Goal: Task Accomplishment & Management: Manage account settings

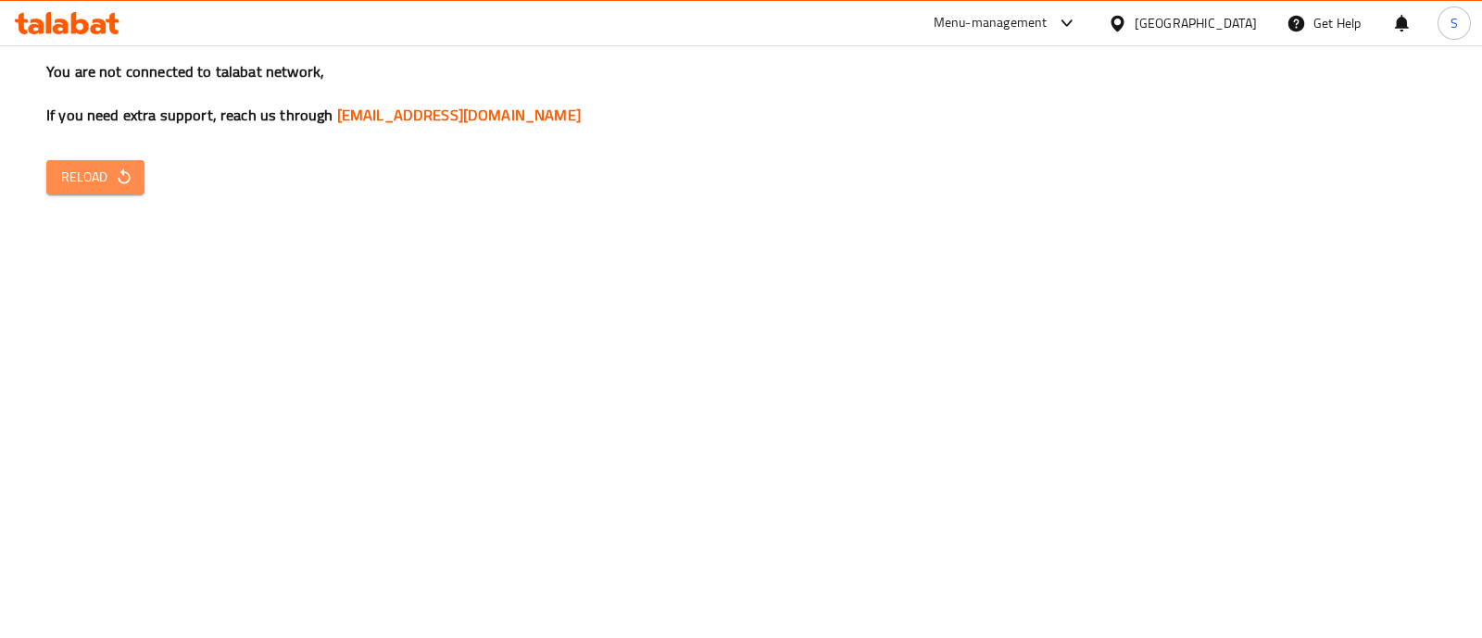
click at [93, 174] on span "Reload" at bounding box center [95, 177] width 69 height 23
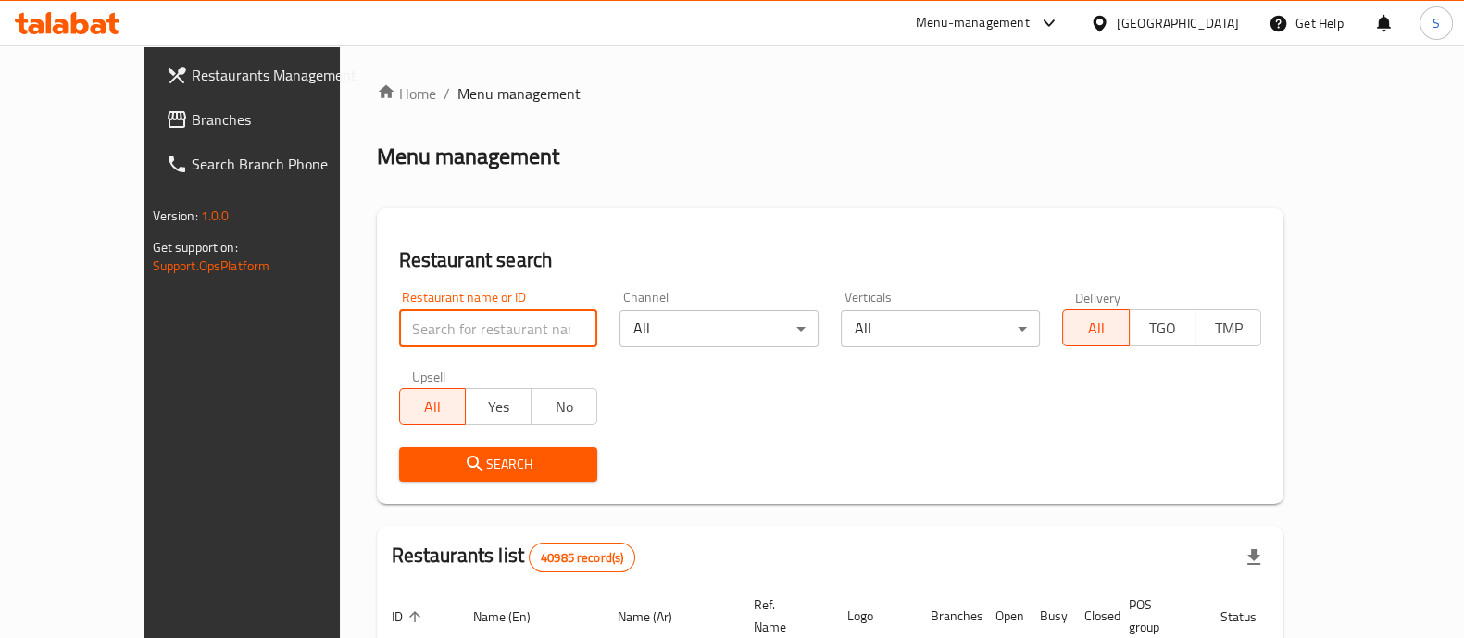
click at [424, 331] on input "search" at bounding box center [498, 328] width 199 height 37
paste input "691583"
type input "691583"
click button "Search" at bounding box center [498, 464] width 199 height 34
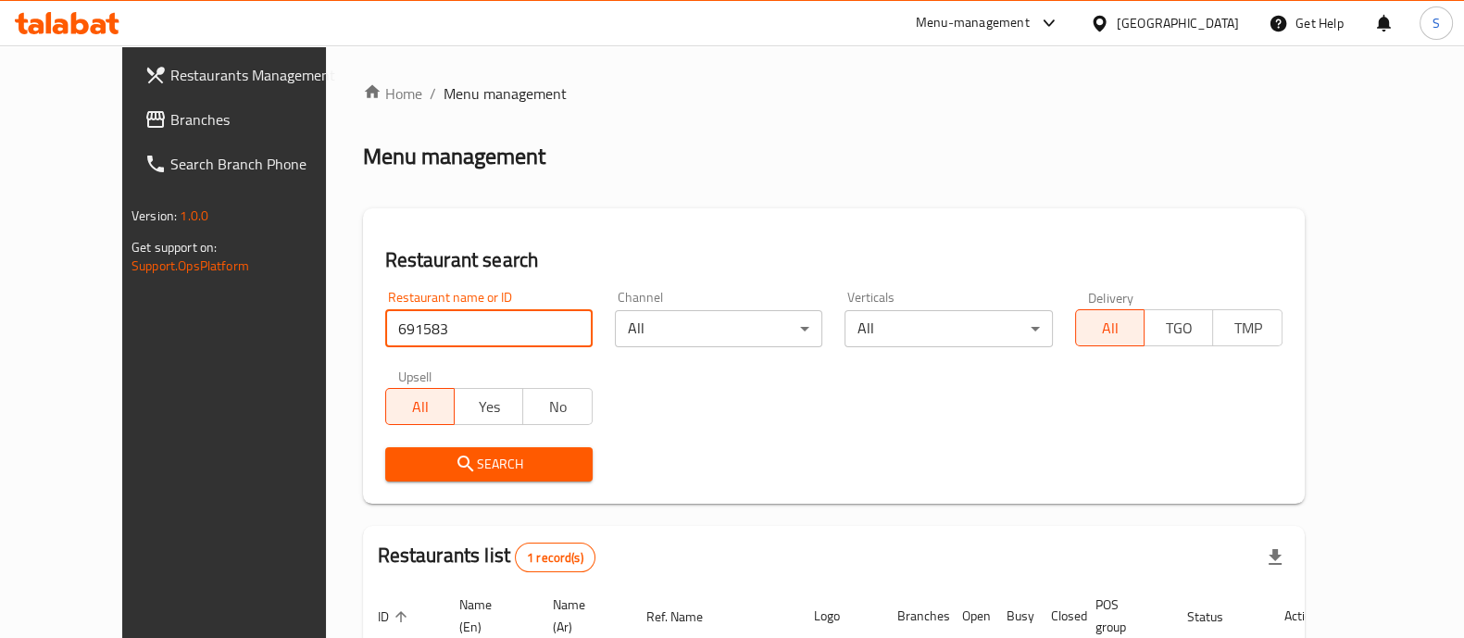
scroll to position [151, 0]
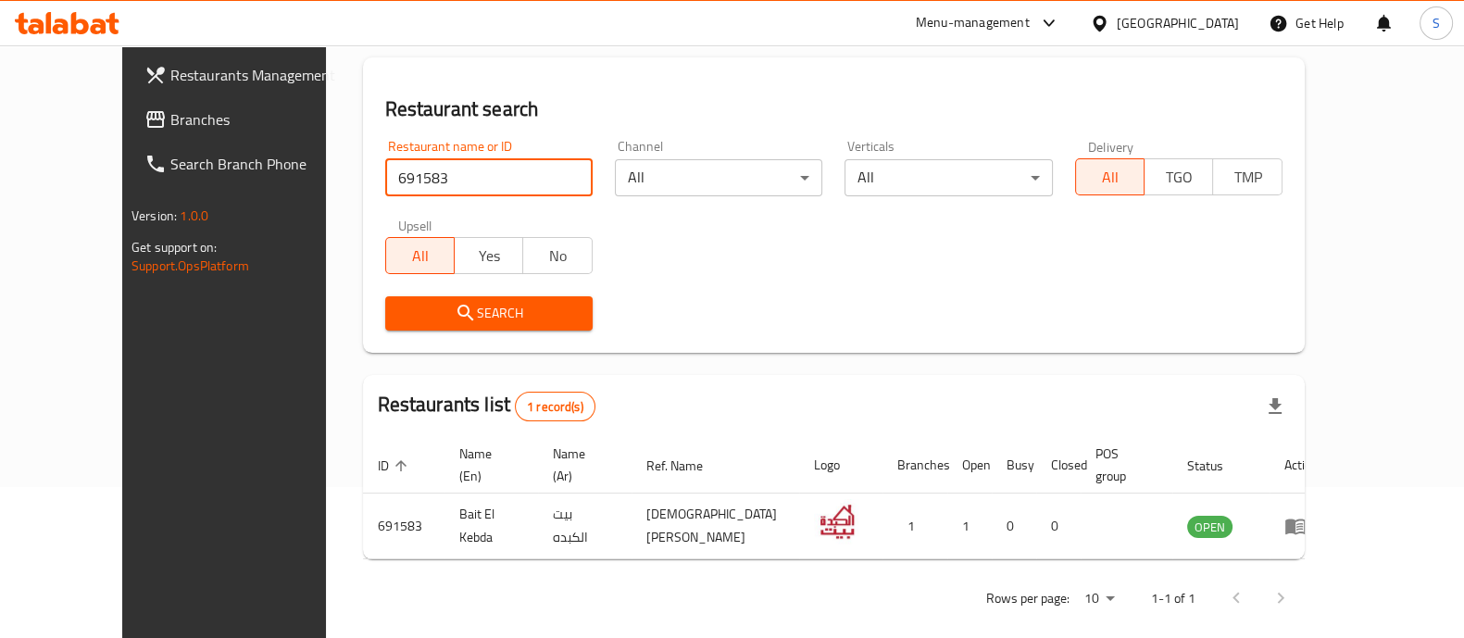
click at [541, 177] on input "691583" at bounding box center [488, 177] width 207 height 37
click at [508, 172] on input "search" at bounding box center [488, 177] width 207 height 37
type input "bronx burger"
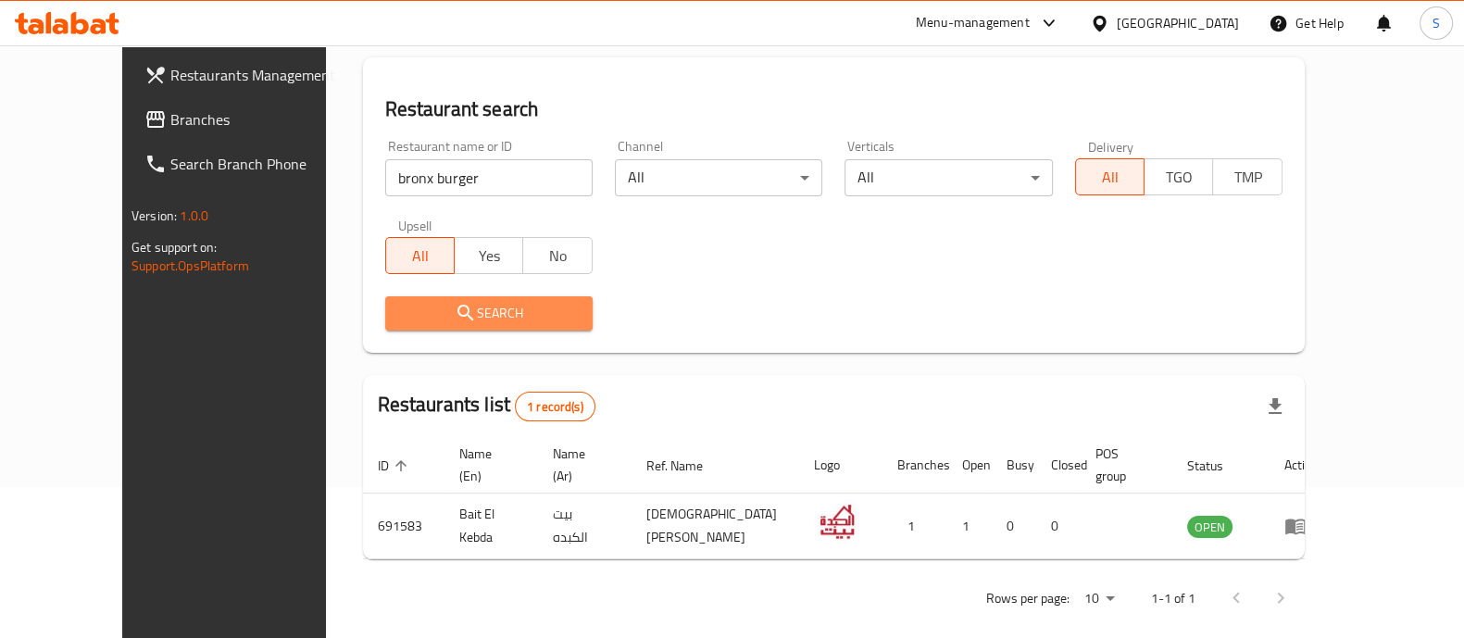
click at [400, 307] on span "Search" at bounding box center [489, 313] width 178 height 23
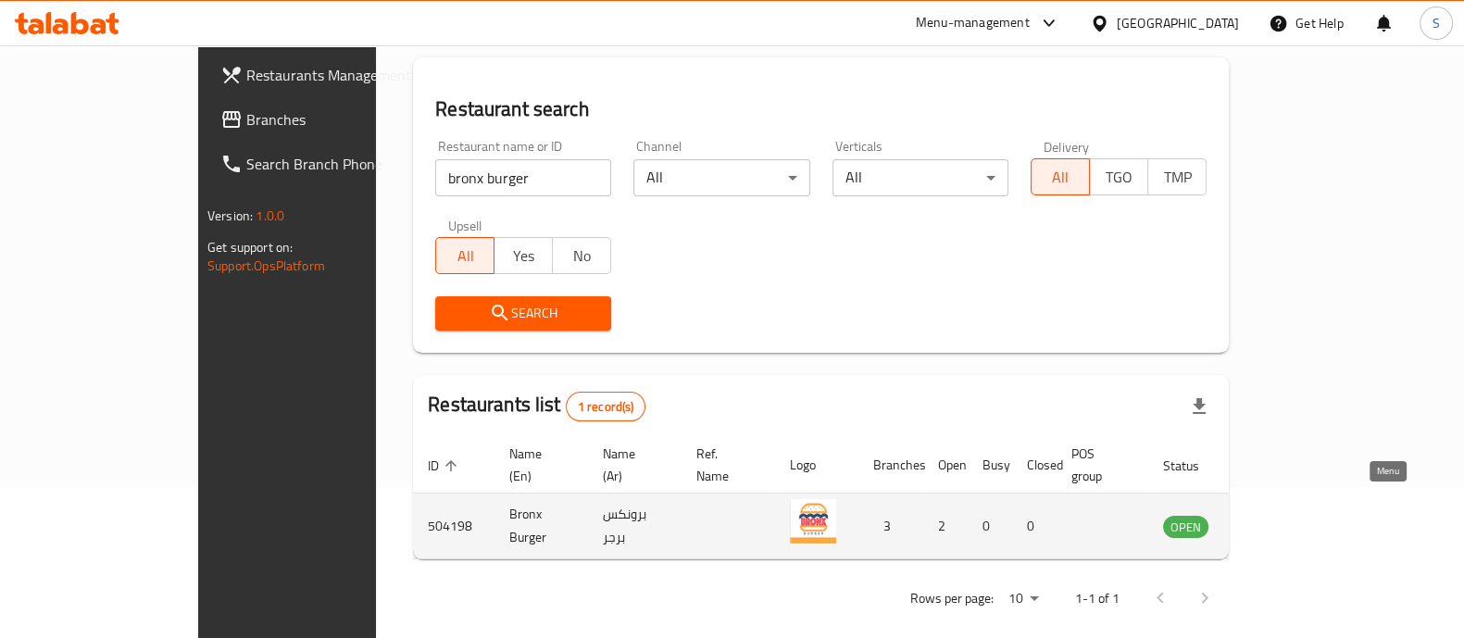
click at [1282, 520] on icon "enhanced table" at bounding box center [1271, 528] width 20 height 16
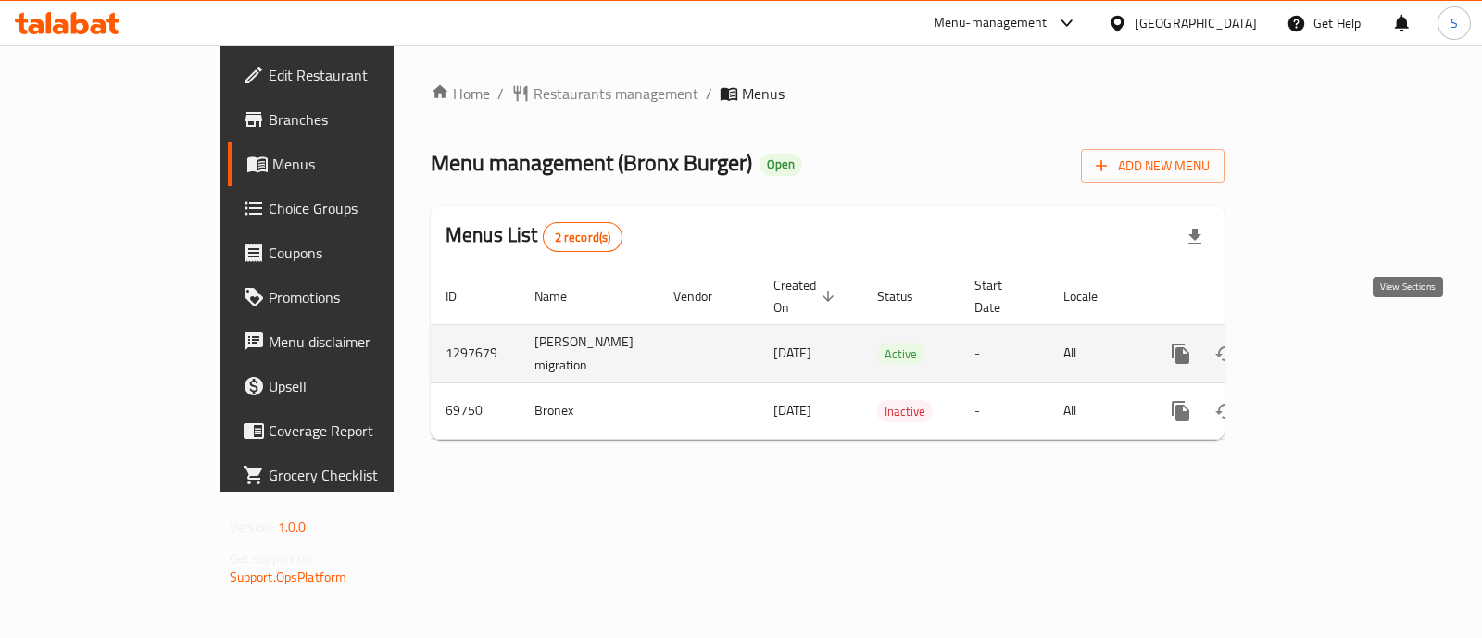
click at [1325, 343] on icon "enhanced table" at bounding box center [1314, 354] width 22 height 22
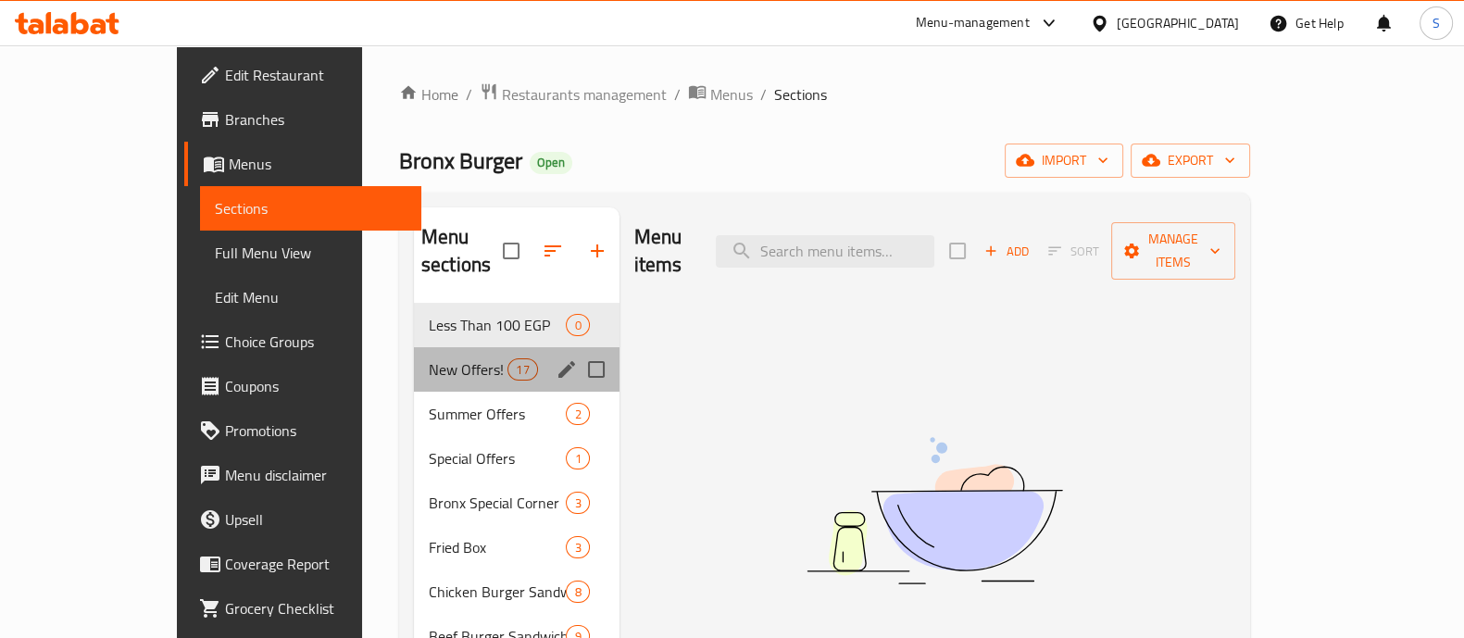
click at [414, 358] on div "New Offers! 17" at bounding box center [517, 369] width 206 height 44
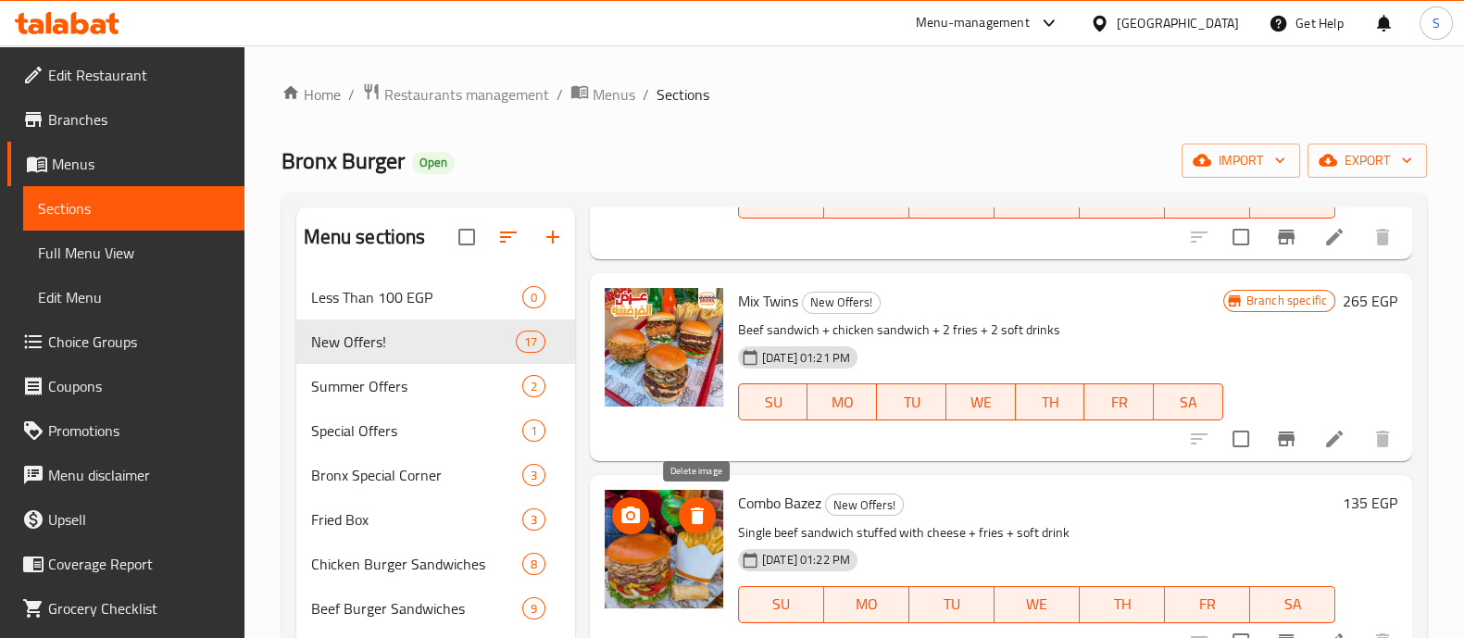
scroll to position [1661, 0]
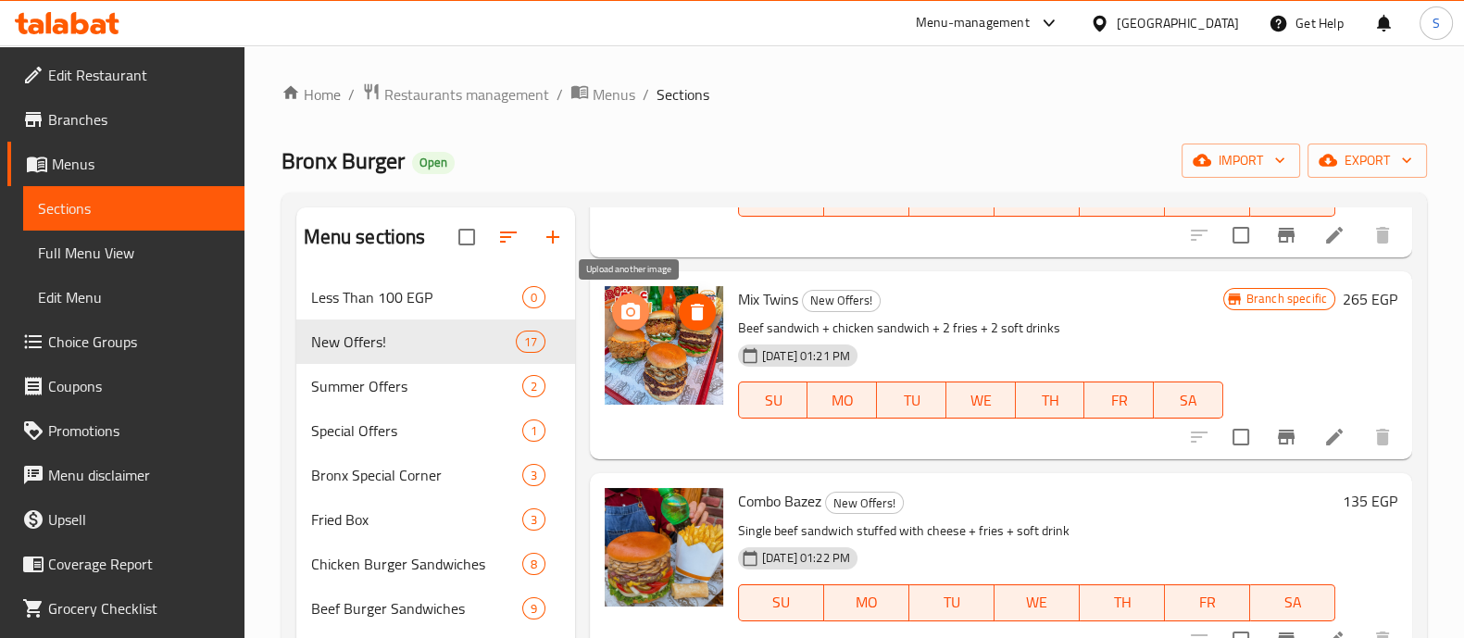
click at [637, 307] on icon "upload picture" at bounding box center [630, 311] width 19 height 17
click at [634, 319] on icon "upload picture" at bounding box center [631, 312] width 22 height 22
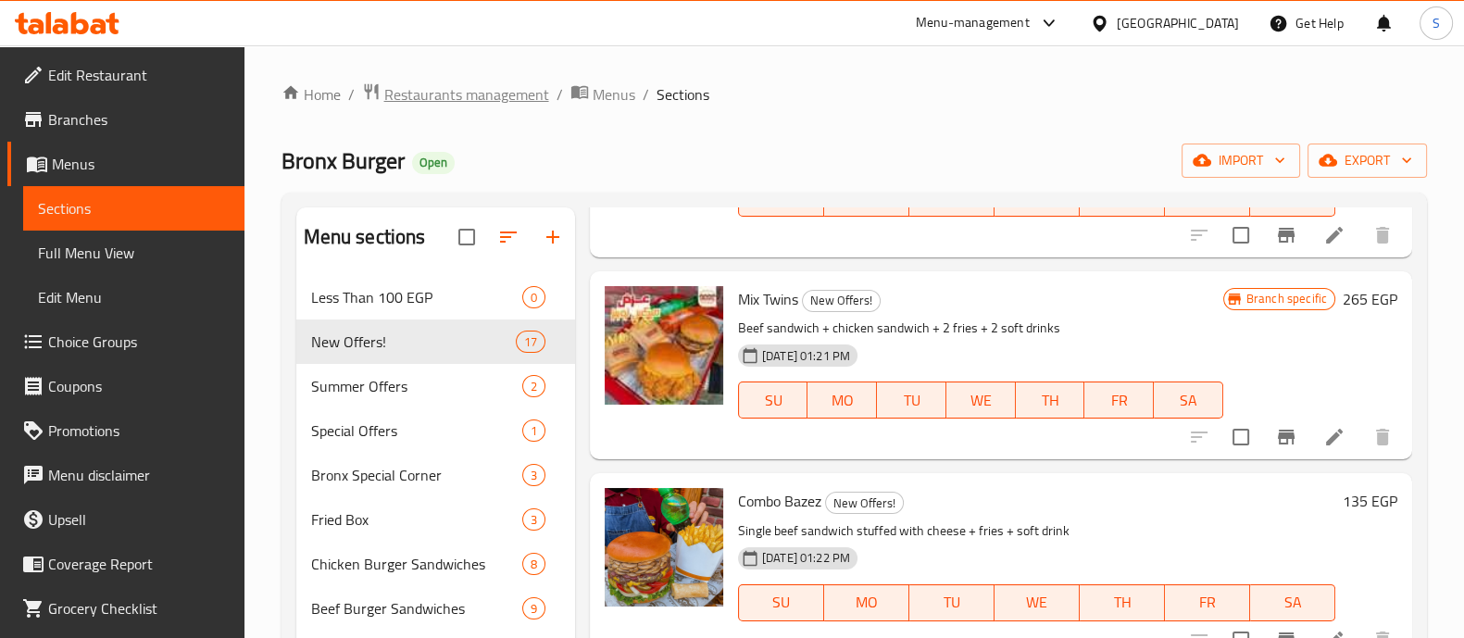
click at [477, 83] on span "Restaurants management" at bounding box center [466, 94] width 165 height 22
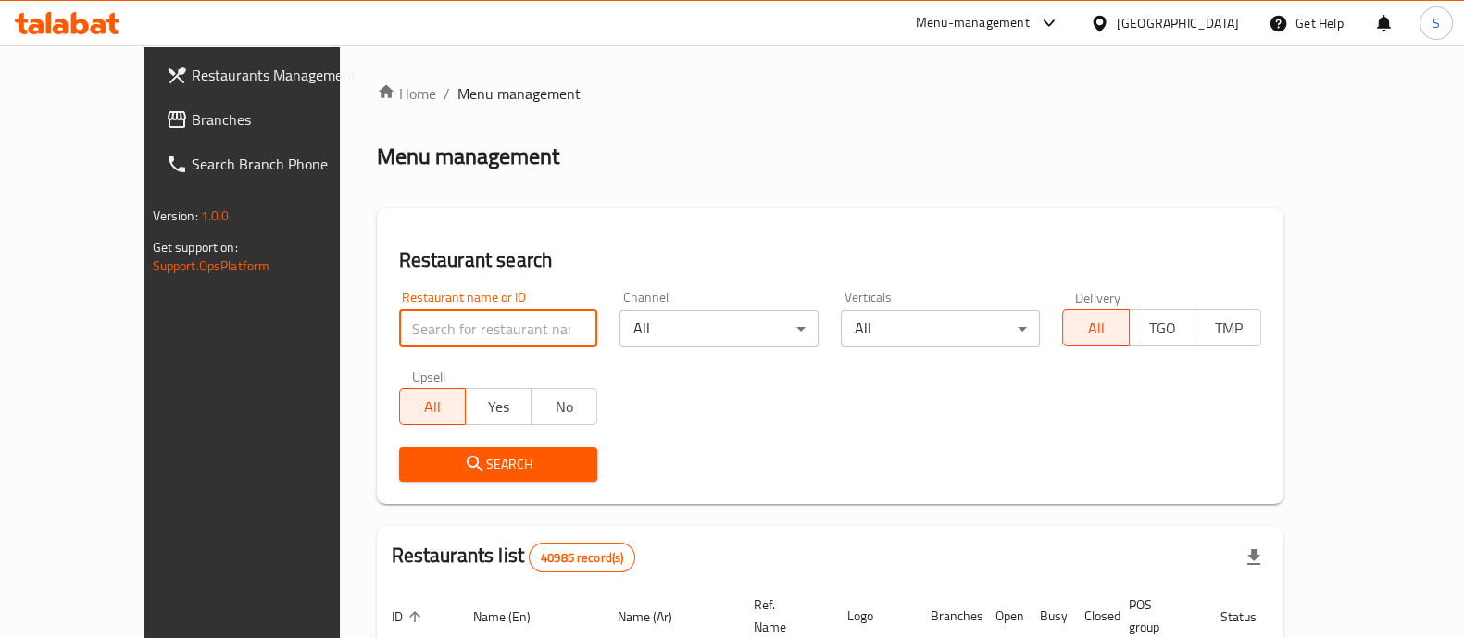
click at [399, 332] on input "search" at bounding box center [498, 328] width 199 height 37
type input "sale [PERSON_NAME]"
click at [412, 451] on button "Search" at bounding box center [498, 464] width 199 height 34
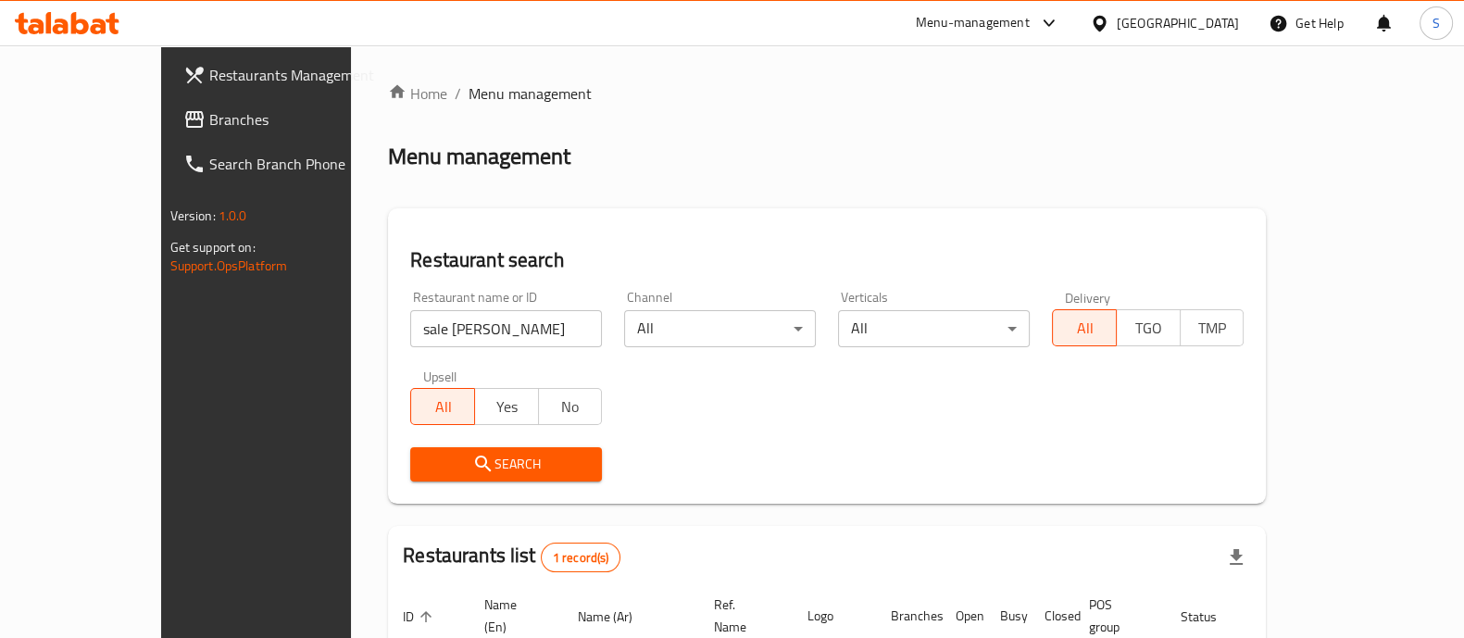
scroll to position [151, 0]
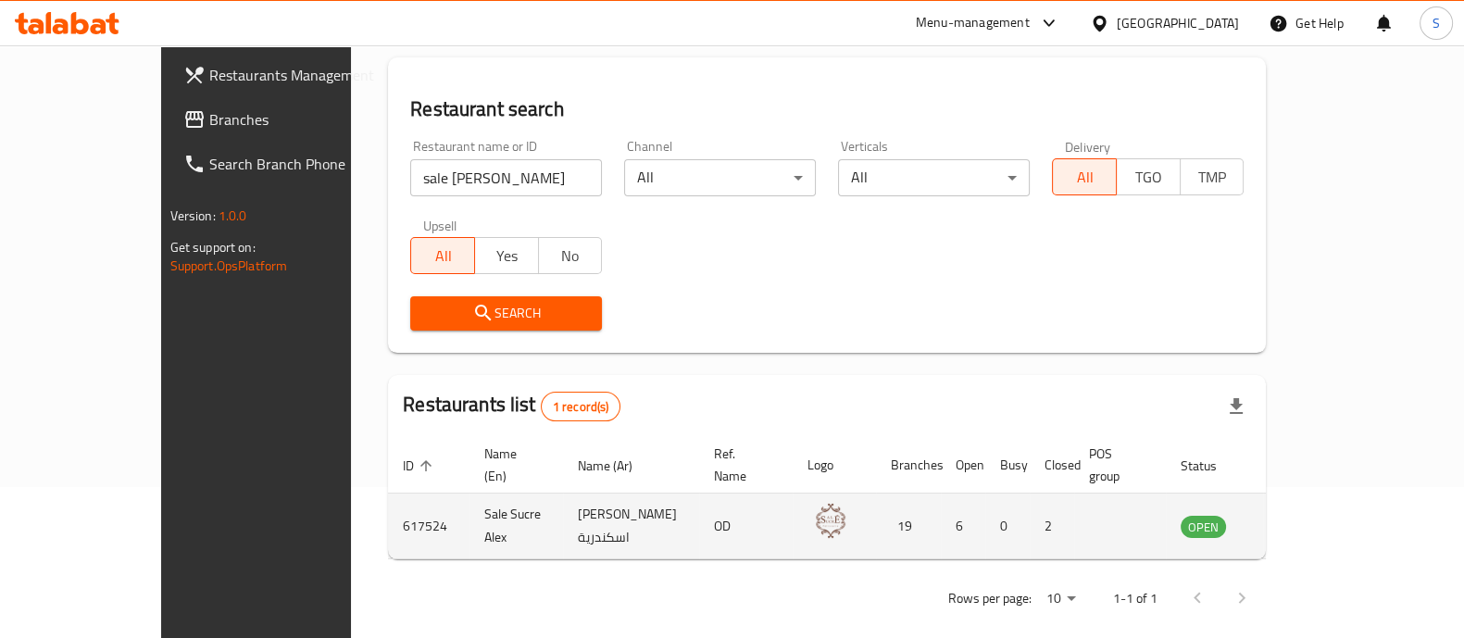
click at [388, 503] on td "617524" at bounding box center [428, 527] width 81 height 66
copy td "617524"
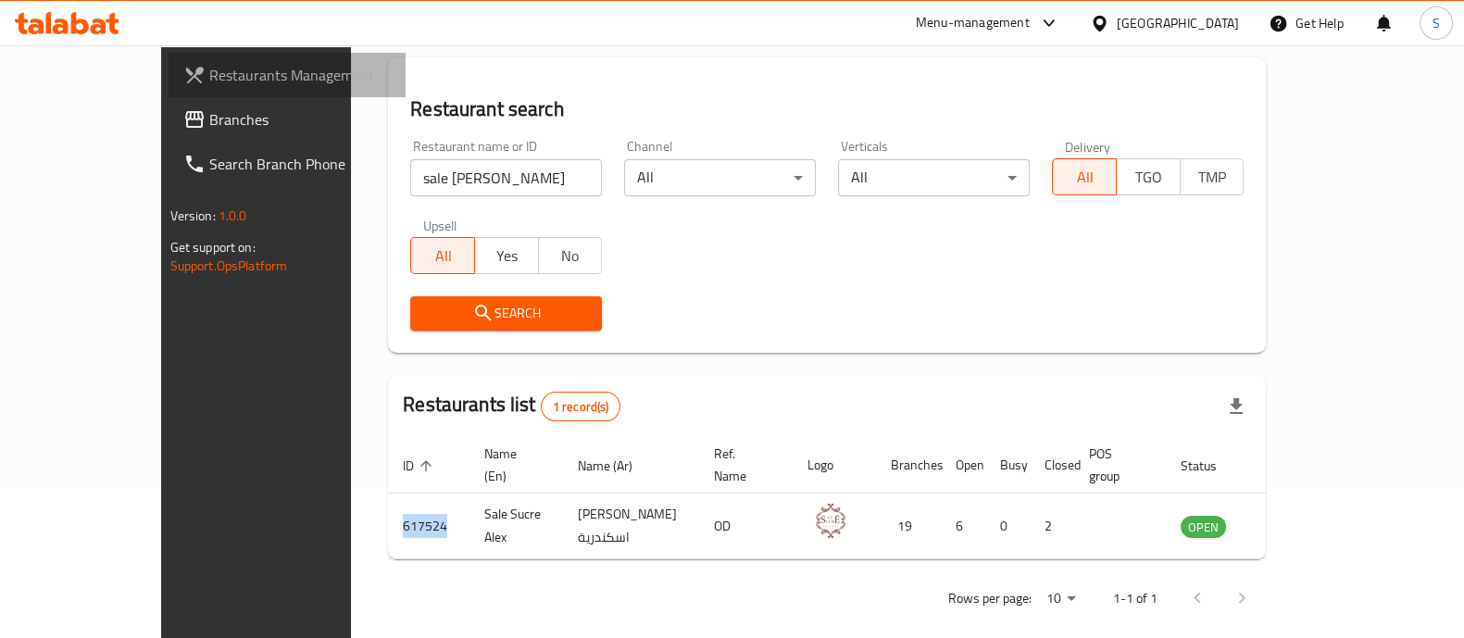
click at [209, 72] on span "Restaurants Management" at bounding box center [300, 75] width 182 height 22
